Goal: Information Seeking & Learning: Find specific fact

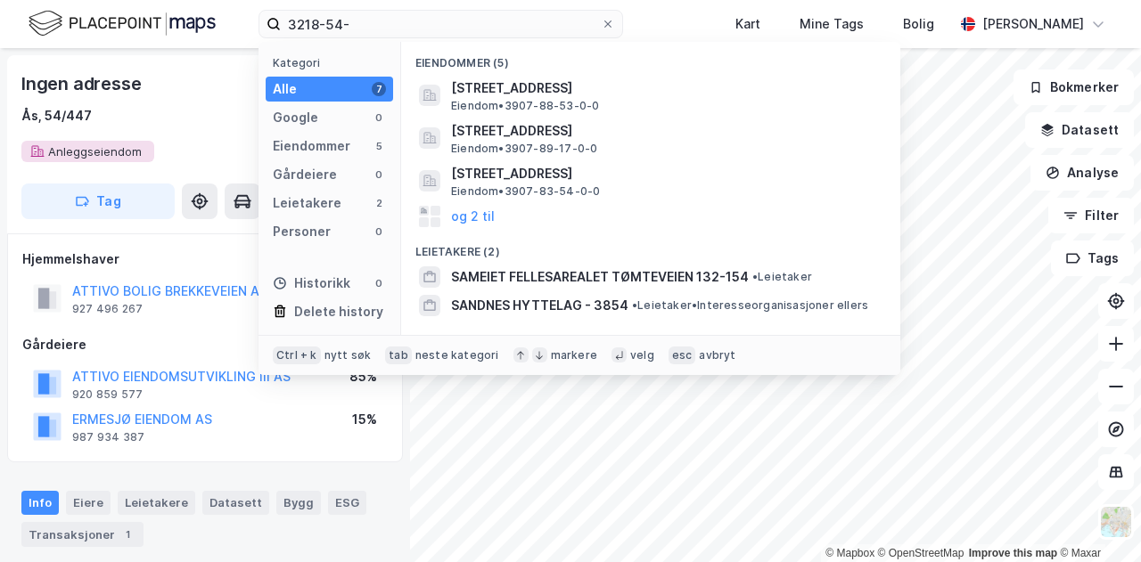
drag, startPoint x: 0, startPoint y: 0, endPoint x: 118, endPoint y: -40, distance: 124.3
click at [118, 0] on html "3218-54- Kategori Alle 7 Google 0 Eiendommer 5 Gårdeiere 0 Leietakere 2 Persone…" at bounding box center [570, 281] width 1141 height 562
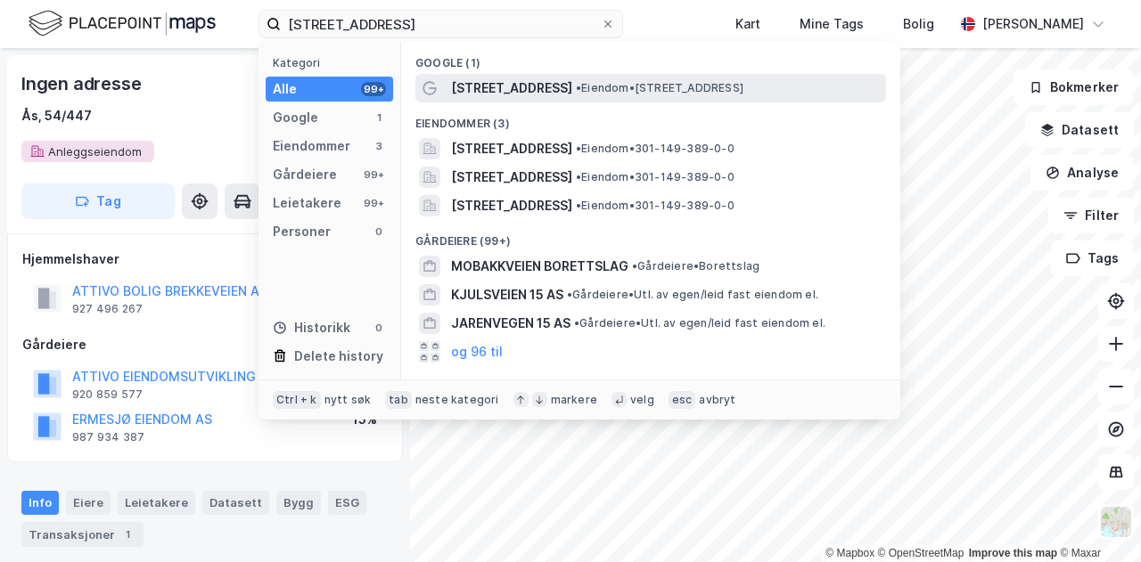
type input "[STREET_ADDRESS]"
click at [681, 83] on span "• Eiendom • [STREET_ADDRESS]" at bounding box center [660, 88] width 168 height 14
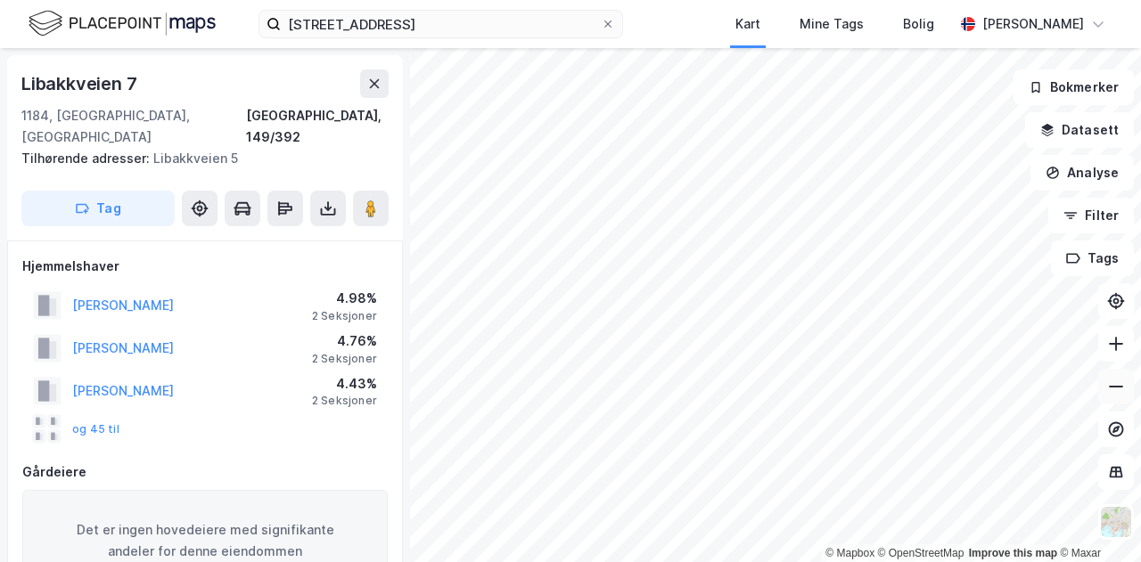
click at [1115, 390] on icon at bounding box center [1116, 387] width 18 height 18
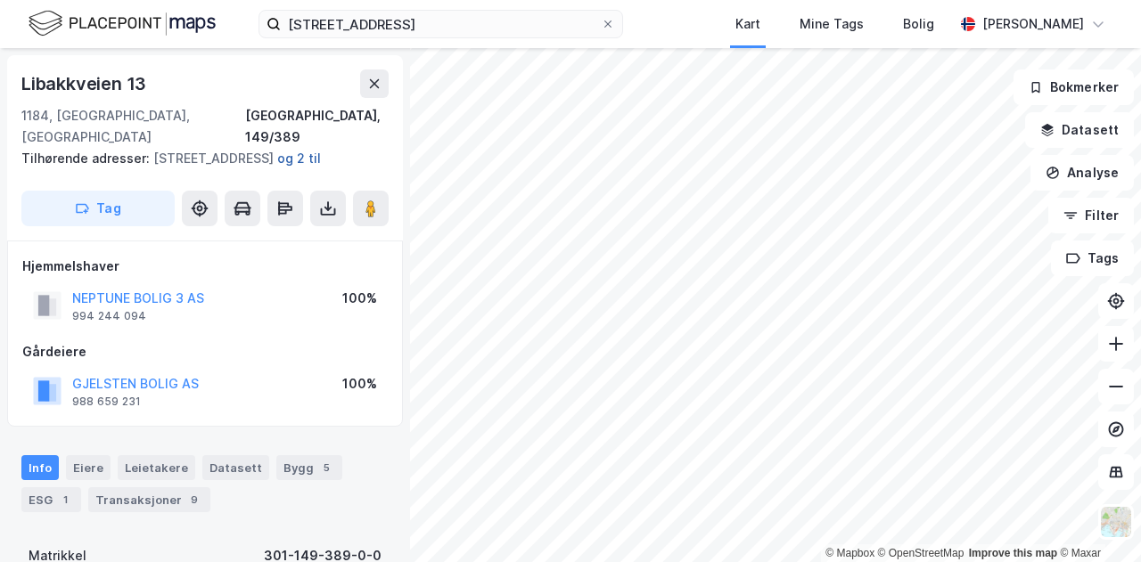
click at [0, 0] on button "og 2 til" at bounding box center [0, 0] width 0 height 0
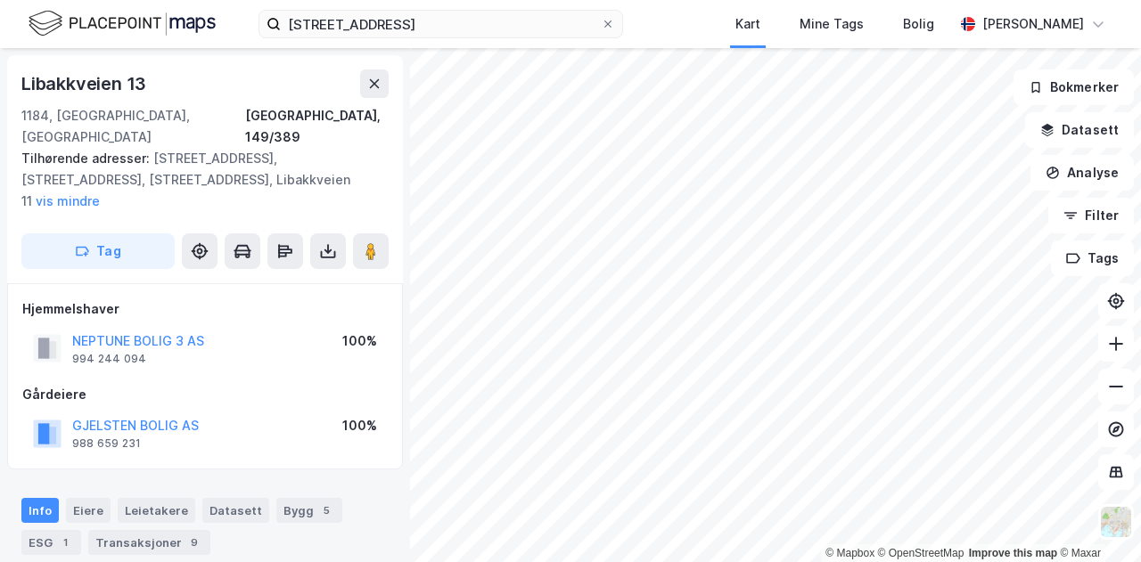
click at [311, 299] on div "Hjemmelshaver" at bounding box center [204, 309] width 365 height 21
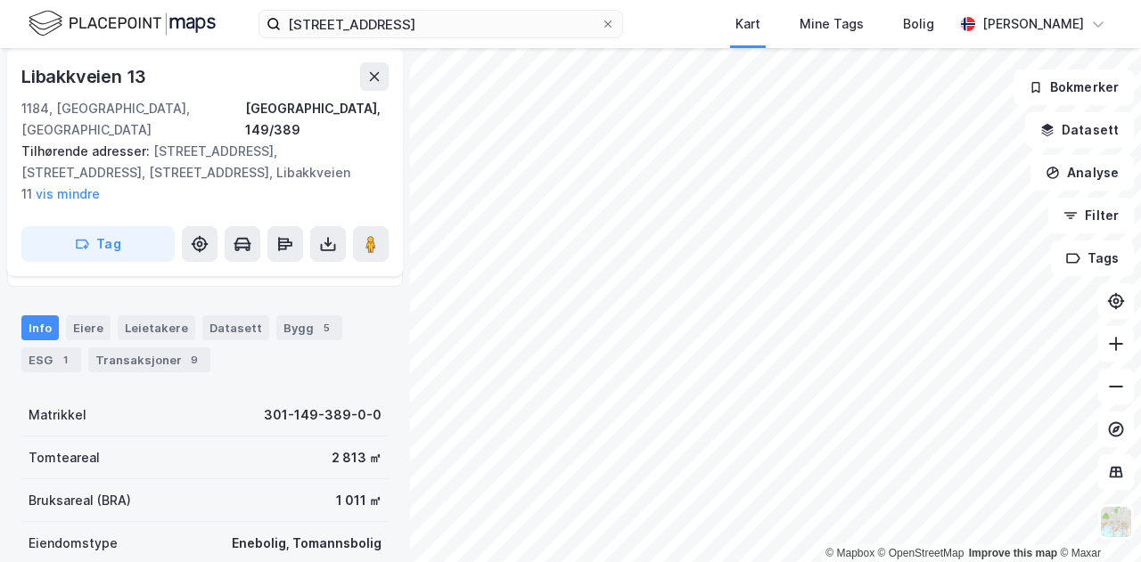
scroll to position [184, 0]
